Goal: Task Accomplishment & Management: Manage account settings

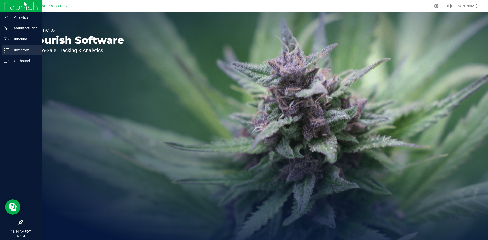
click at [9, 53] on p "Inventory" at bounding box center [24, 50] width 30 height 6
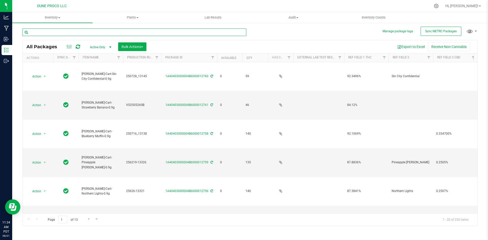
click at [95, 36] on input "text" at bounding box center [134, 32] width 224 height 8
type input "0.9g"
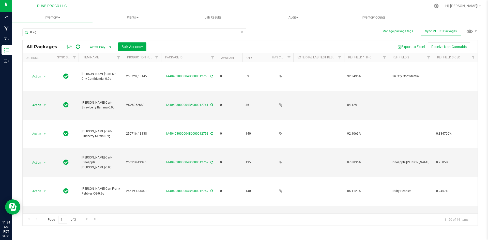
click at [227, 55] on th "Available" at bounding box center [229, 57] width 25 height 9
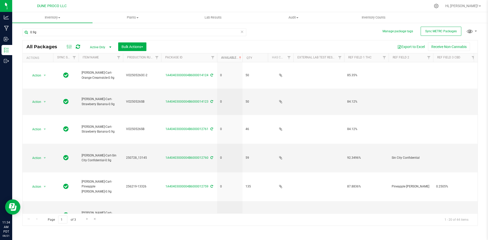
click at [227, 56] on link "Available" at bounding box center [231, 58] width 21 height 4
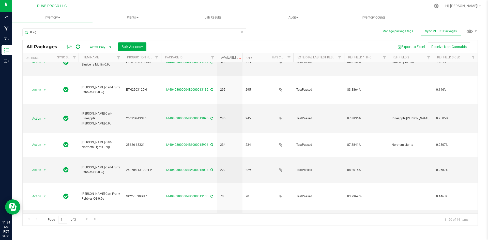
scroll to position [293, 0]
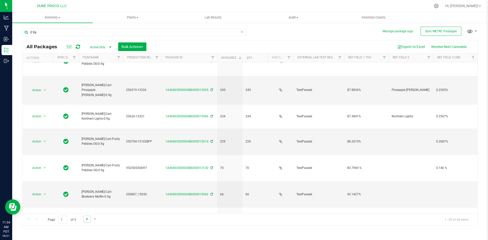
click at [87, 217] on span "Go to the next page" at bounding box center [87, 219] width 4 height 4
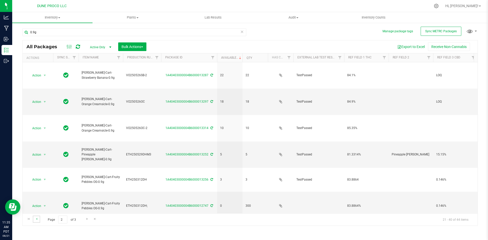
click at [36, 222] on link "Go to the previous page" at bounding box center [36, 219] width 7 height 7
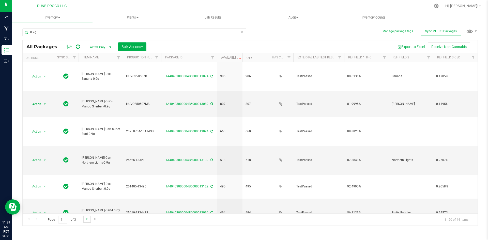
click at [84, 219] on link "Go to the next page" at bounding box center [86, 219] width 7 height 7
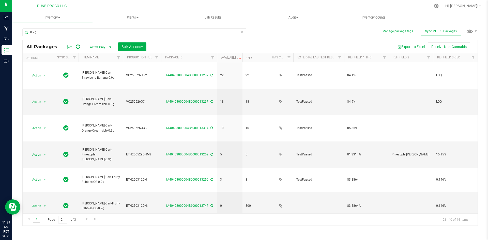
click at [35, 219] on span "Go to the previous page" at bounding box center [37, 219] width 4 height 4
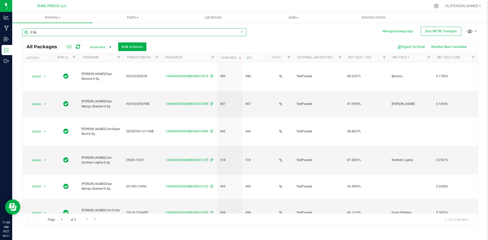
drag, startPoint x: 50, startPoint y: 32, endPoint x: 21, endPoint y: 29, distance: 29.7
click at [21, 29] on div "Manage package tags Sync METRC Packages 0.9g All Packages Active Only Active On…" at bounding box center [249, 99] width 475 height 155
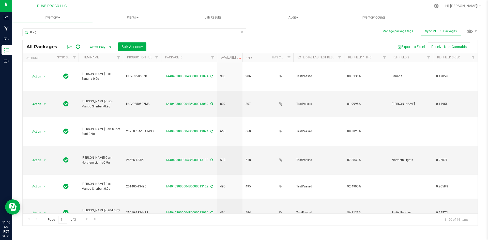
click at [467, 2] on div "Hi, [PERSON_NAME]!" at bounding box center [463, 6] width 40 height 9
click at [467, 3] on div "Hi, [PERSON_NAME]!" at bounding box center [463, 6] width 40 height 9
click at [467, 4] on link "Hi, [PERSON_NAME]!" at bounding box center [463, 5] width 40 height 5
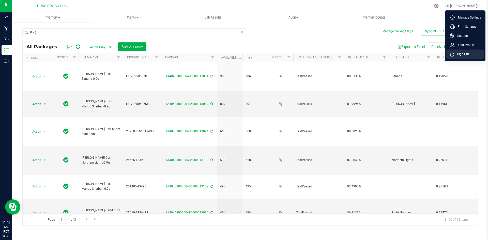
click at [465, 52] on span "Sign Out" at bounding box center [461, 54] width 15 height 5
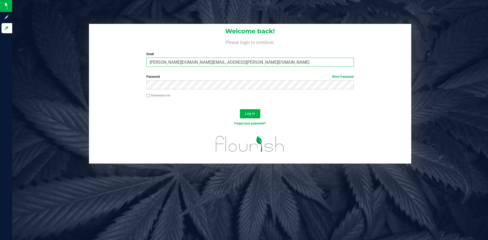
click at [178, 63] on input "[PERSON_NAME][DOMAIN_NAME][EMAIL_ADDRESS][PERSON_NAME][DOMAIN_NAME]" at bounding box center [249, 62] width 207 height 9
type input "[PERSON_NAME][EMAIL_ADDRESS][PERSON_NAME][DOMAIN_NAME]"
click at [240, 109] on button "Log In" at bounding box center [250, 113] width 20 height 9
